Goal: Task Accomplishment & Management: Complete application form

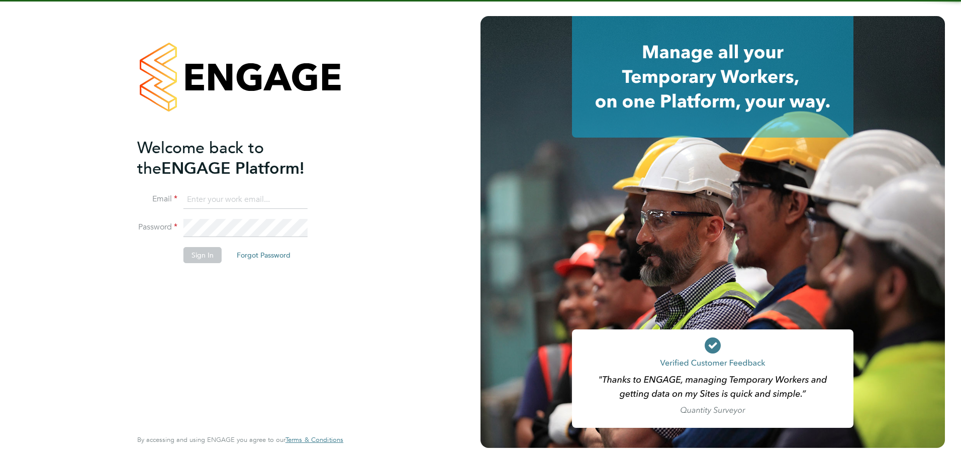
type input "fesouth@protocol.co.uk"
click at [203, 258] on button "Sign In" at bounding box center [202, 255] width 38 height 16
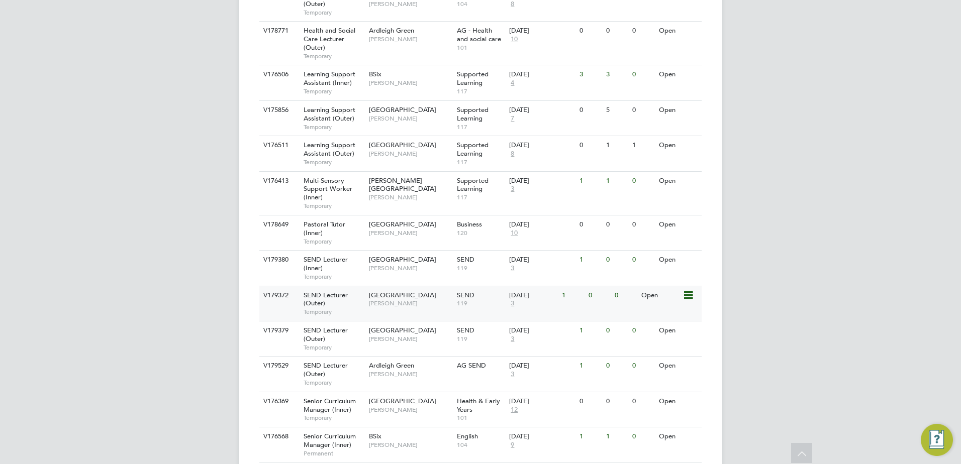
scroll to position [706, 0]
click at [275, 198] on div "V176413 Multi-Sensory Support Worker (Inner) Temporary Hackney Campus Victoria …" at bounding box center [480, 195] width 442 height 44
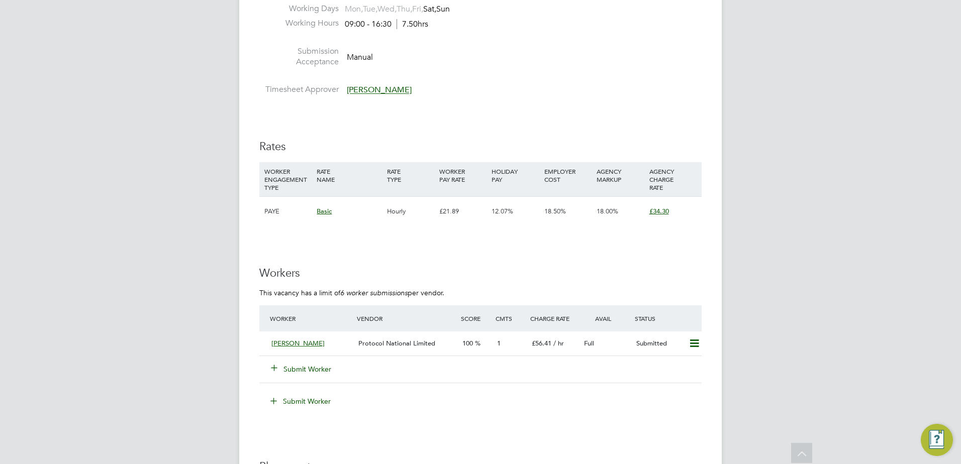
scroll to position [1315, 0]
click at [265, 342] on div "Shaheen Mohammed Protocol National Limited 100 1 £56.41 / hr Full Submitted" at bounding box center [480, 344] width 442 height 25
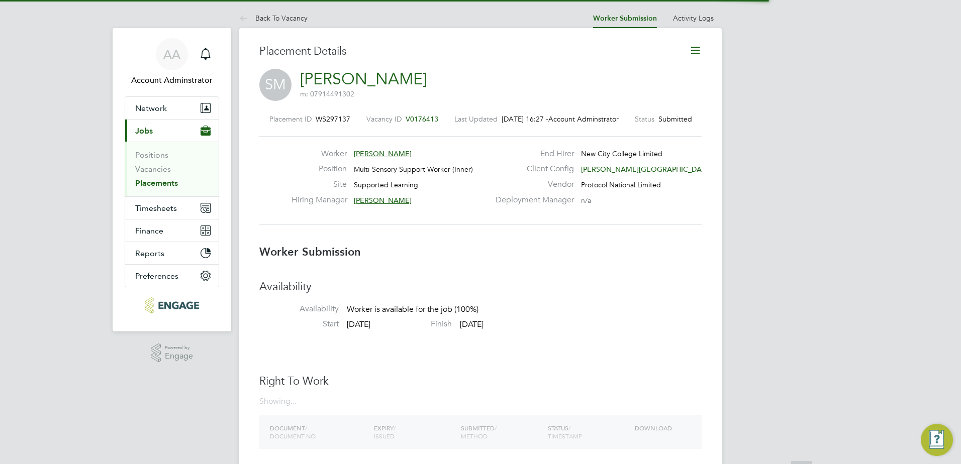
scroll to position [5, 5]
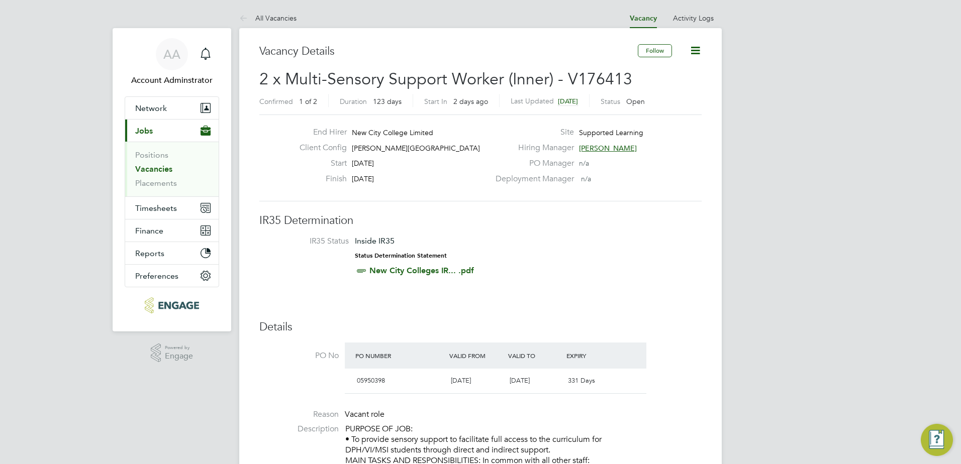
click at [373, 132] on span "New City College Limited" at bounding box center [392, 132] width 81 height 9
drag, startPoint x: 373, startPoint y: 132, endPoint x: 353, endPoint y: 133, distance: 20.1
click at [353, 133] on span "New City College Limited" at bounding box center [392, 132] width 81 height 9
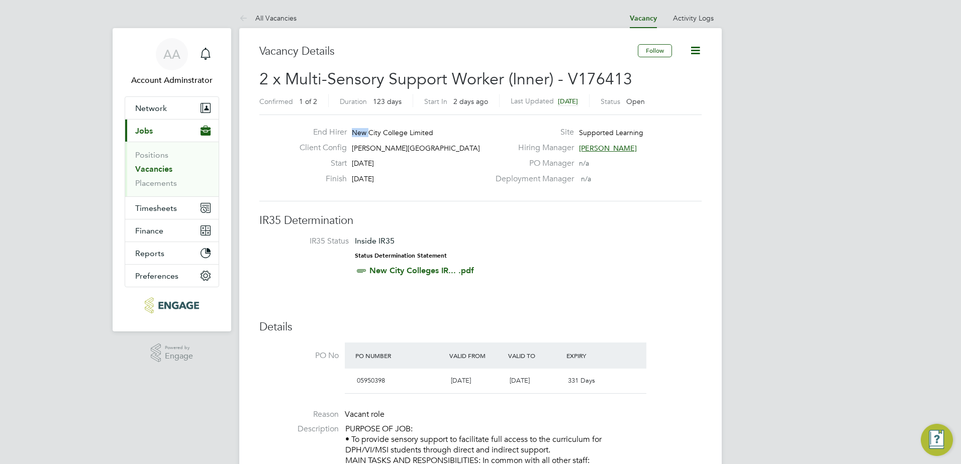
click at [353, 133] on span "New City College Limited" at bounding box center [392, 132] width 81 height 9
drag, startPoint x: 353, startPoint y: 133, endPoint x: 410, endPoint y: 138, distance: 57.0
click at [410, 138] on div "End Hirer New City College Limited" at bounding box center [391, 135] width 198 height 16
click at [423, 137] on div "End Hirer New City College Limited" at bounding box center [391, 135] width 198 height 16
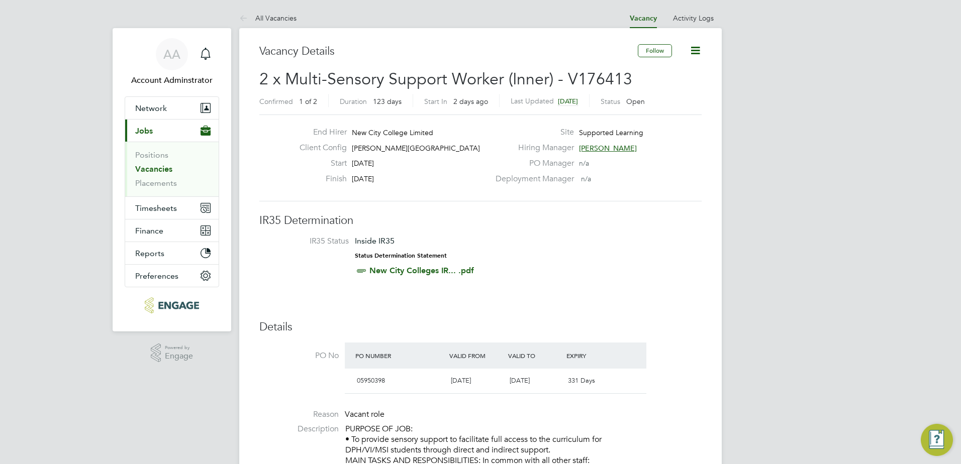
click at [423, 137] on div "End Hirer New City College Limited" at bounding box center [391, 135] width 198 height 16
click at [424, 130] on span "New City College Limited" at bounding box center [392, 132] width 81 height 9
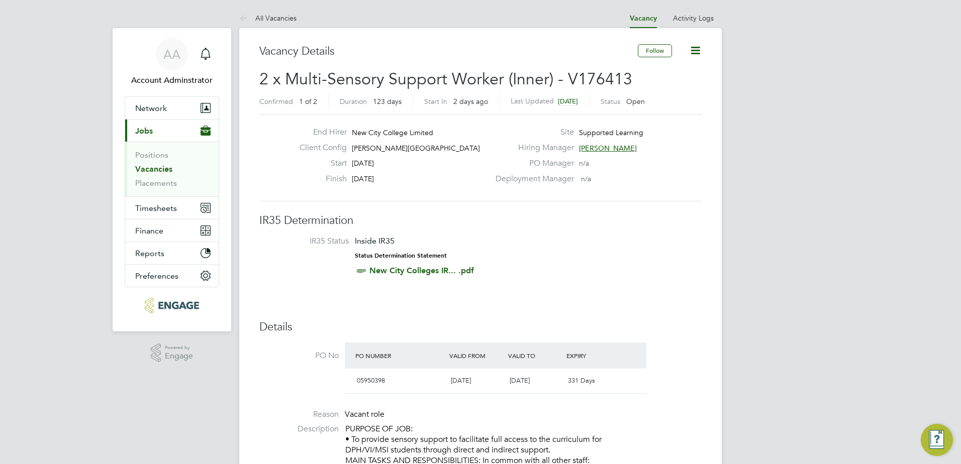
click at [420, 132] on span "New City College Limited" at bounding box center [392, 132] width 81 height 9
click at [420, 133] on span "New City College Limited" at bounding box center [392, 132] width 81 height 9
click at [417, 133] on span "New City College Limited" at bounding box center [392, 132] width 81 height 9
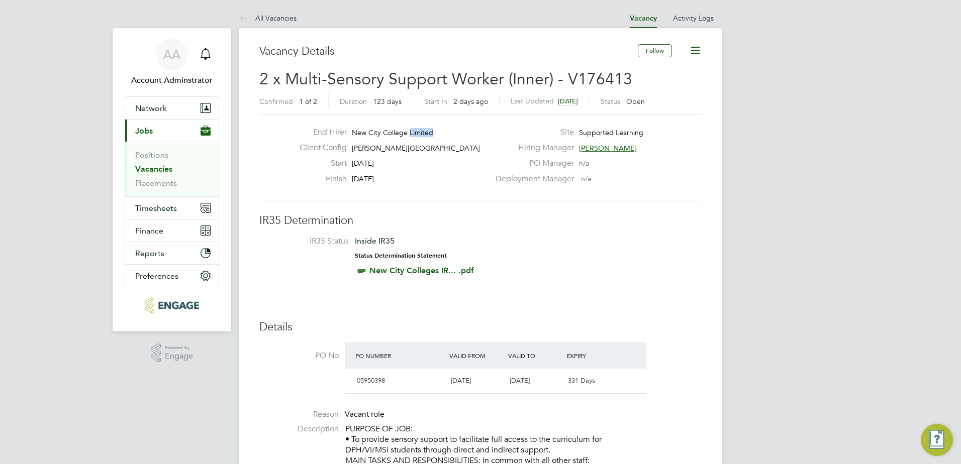
click at [417, 133] on span "New City College Limited" at bounding box center [392, 132] width 81 height 9
click at [409, 131] on span "New City College Limited" at bounding box center [392, 132] width 81 height 9
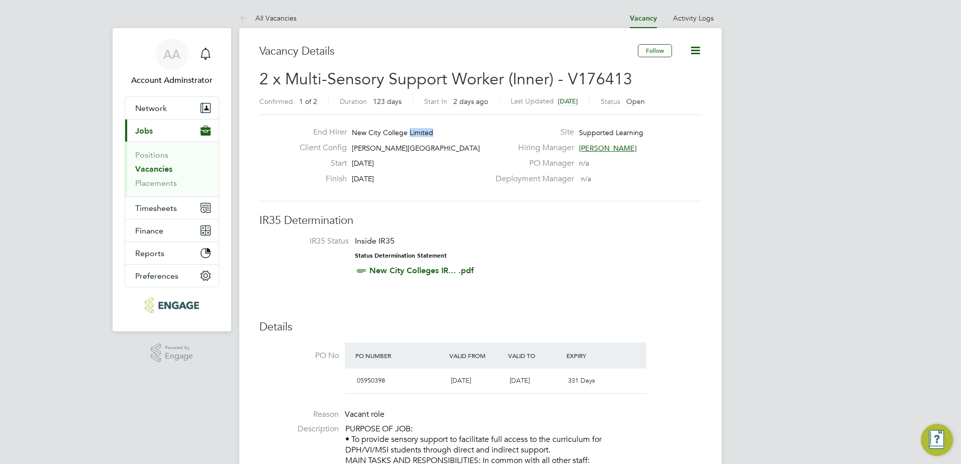
click at [409, 131] on span "New City College Limited" at bounding box center [392, 132] width 81 height 9
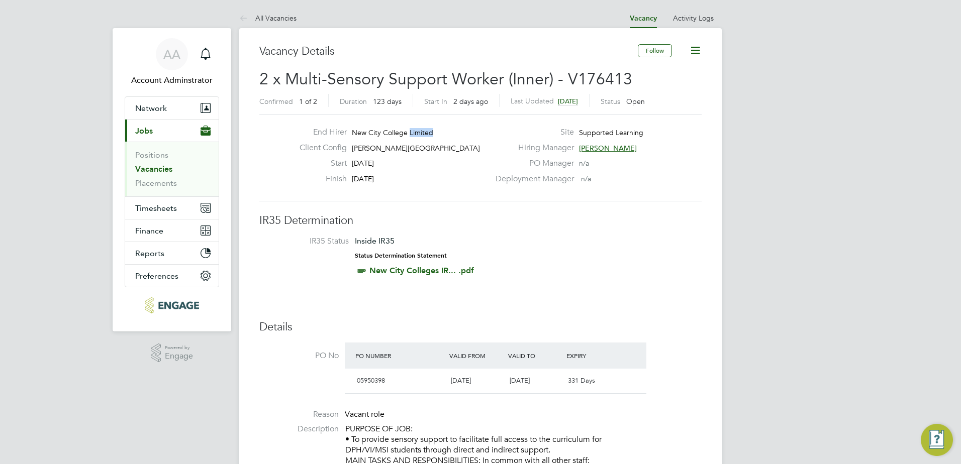
click at [409, 131] on span "New City College Limited" at bounding box center [392, 132] width 81 height 9
click at [302, 224] on h3 "IR35 Determination" at bounding box center [480, 221] width 442 height 15
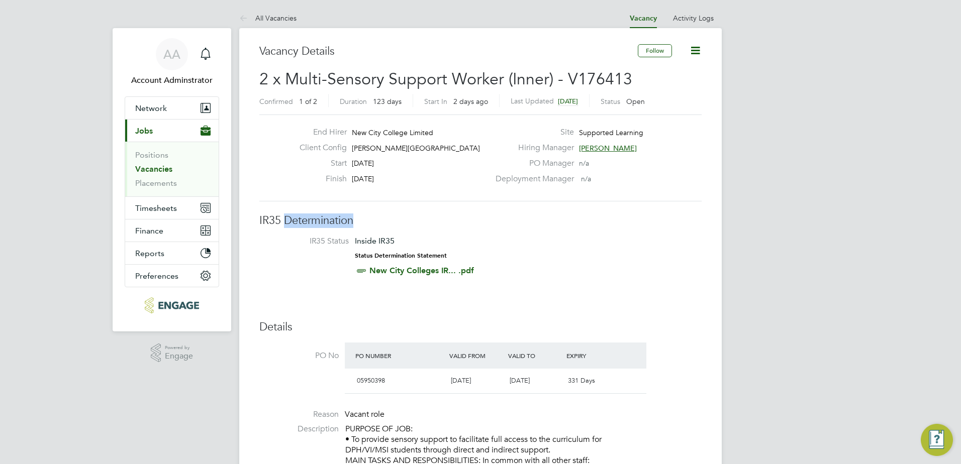
click at [302, 224] on h3 "IR35 Determination" at bounding box center [480, 221] width 442 height 15
drag, startPoint x: 302, startPoint y: 224, endPoint x: 276, endPoint y: 223, distance: 25.2
click at [276, 223] on h3 "IR35 Determination" at bounding box center [480, 221] width 442 height 15
click at [275, 223] on h3 "IR35 Determination" at bounding box center [480, 221] width 442 height 15
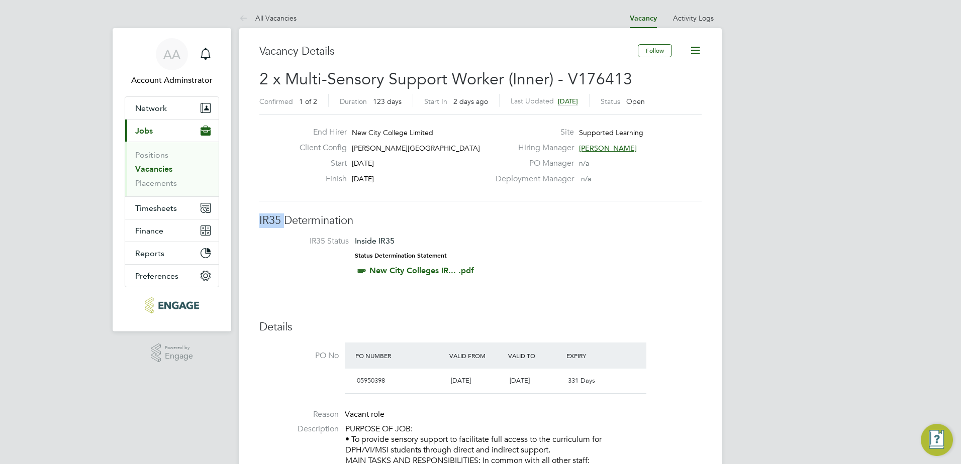
click at [273, 223] on h3 "IR35 Determination" at bounding box center [480, 221] width 442 height 15
click at [276, 223] on h3 "IR35 Determination" at bounding box center [480, 221] width 442 height 15
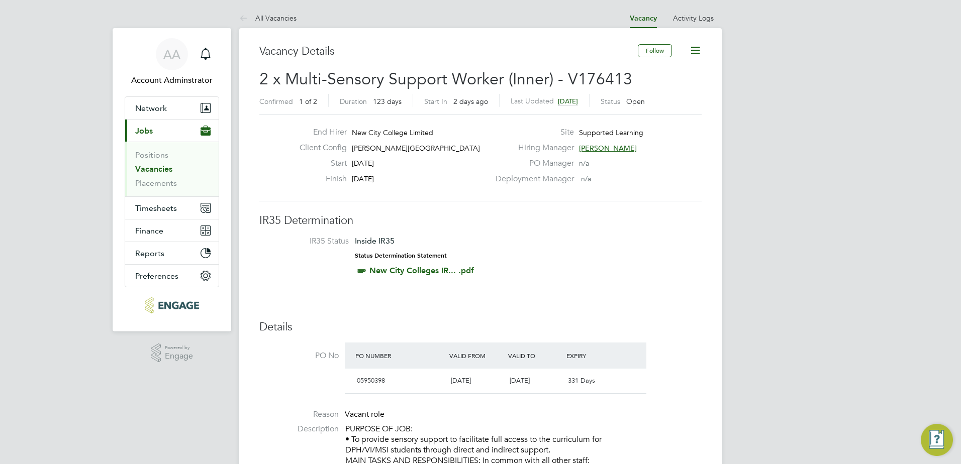
click at [276, 223] on h3 "IR35 Determination" at bounding box center [480, 221] width 442 height 15
drag, startPoint x: 276, startPoint y: 223, endPoint x: 313, endPoint y: 231, distance: 38.1
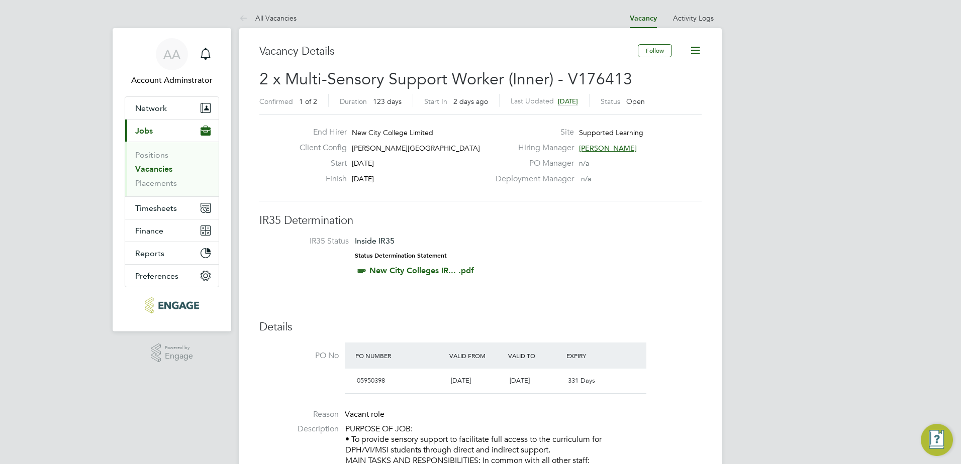
click at [321, 220] on h3 "IR35 Determination" at bounding box center [480, 221] width 442 height 15
click at [660, 145] on div "Hiring Manager Victoria Ticehurst" at bounding box center [598, 151] width 216 height 16
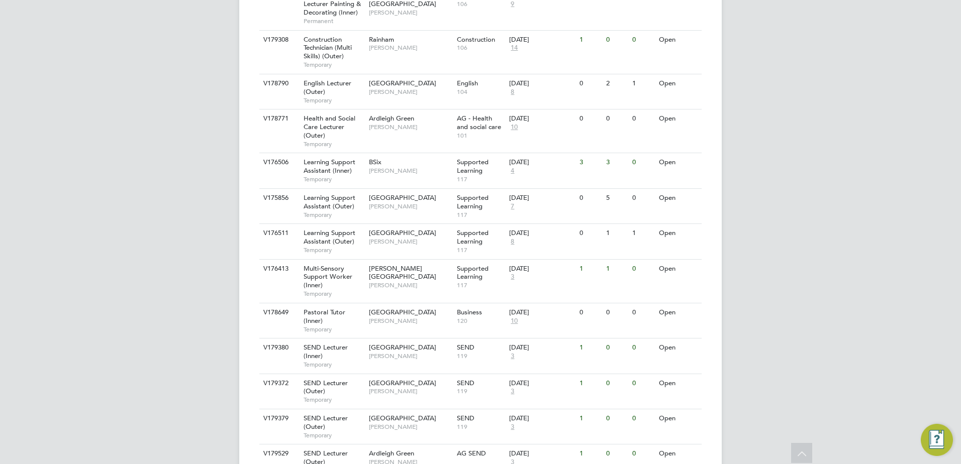
scroll to position [620, 0]
